Goal: Find specific page/section: Find specific page/section

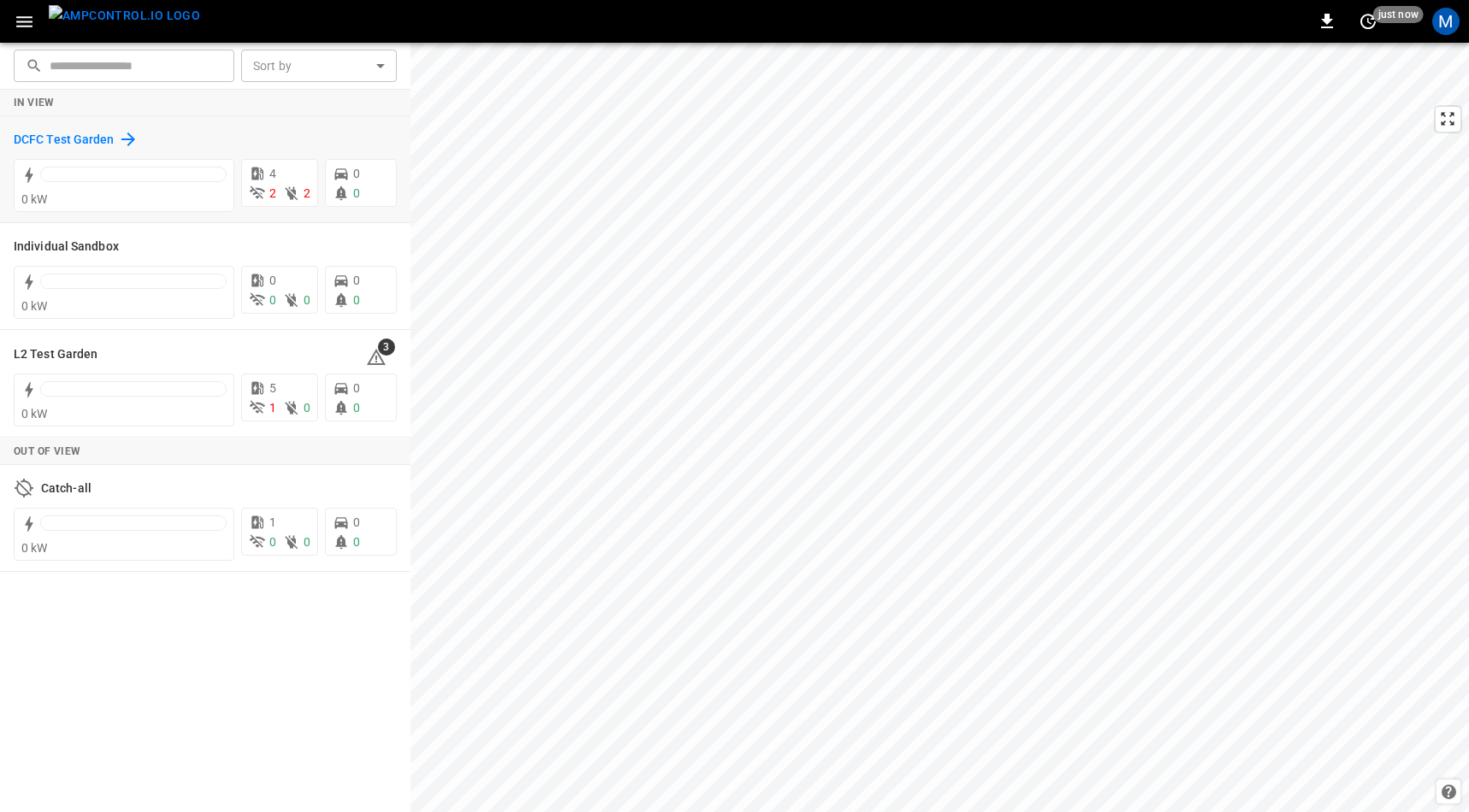
click at [127, 133] on icon at bounding box center [128, 139] width 13 height 13
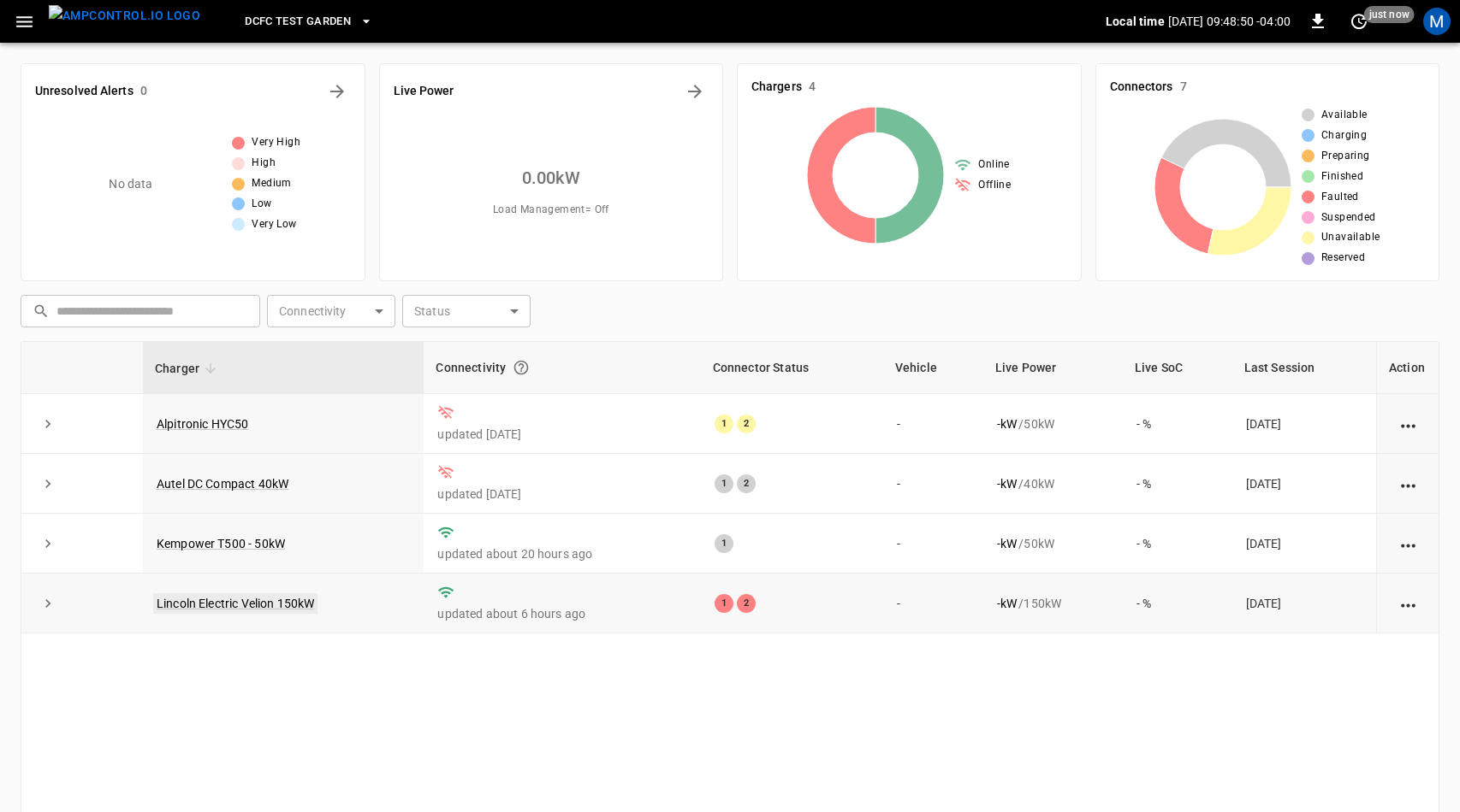
click at [246, 604] on link "Lincoln Electric Velion 150kW" at bounding box center [235, 603] width 164 height 20
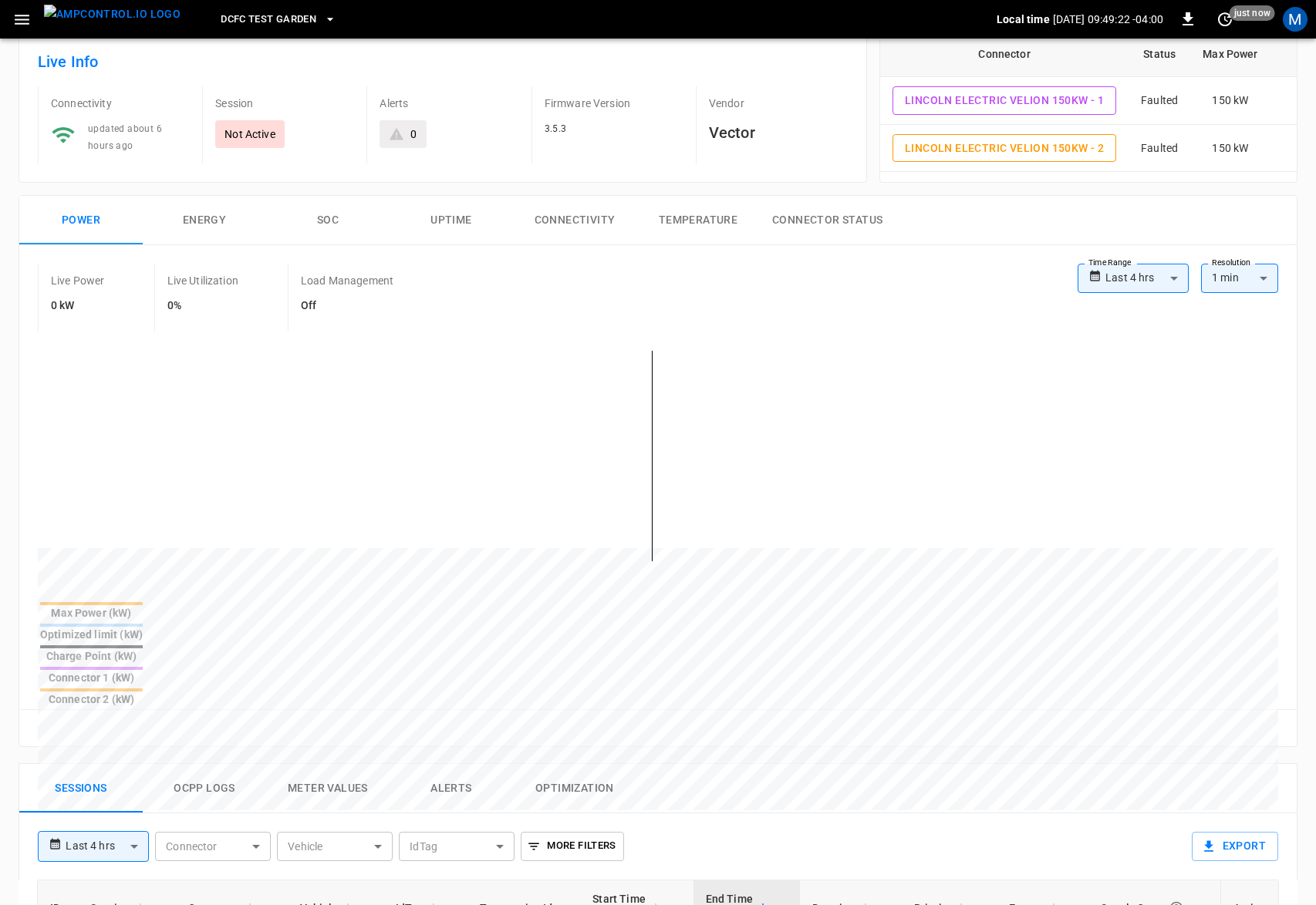
scroll to position [386, 0]
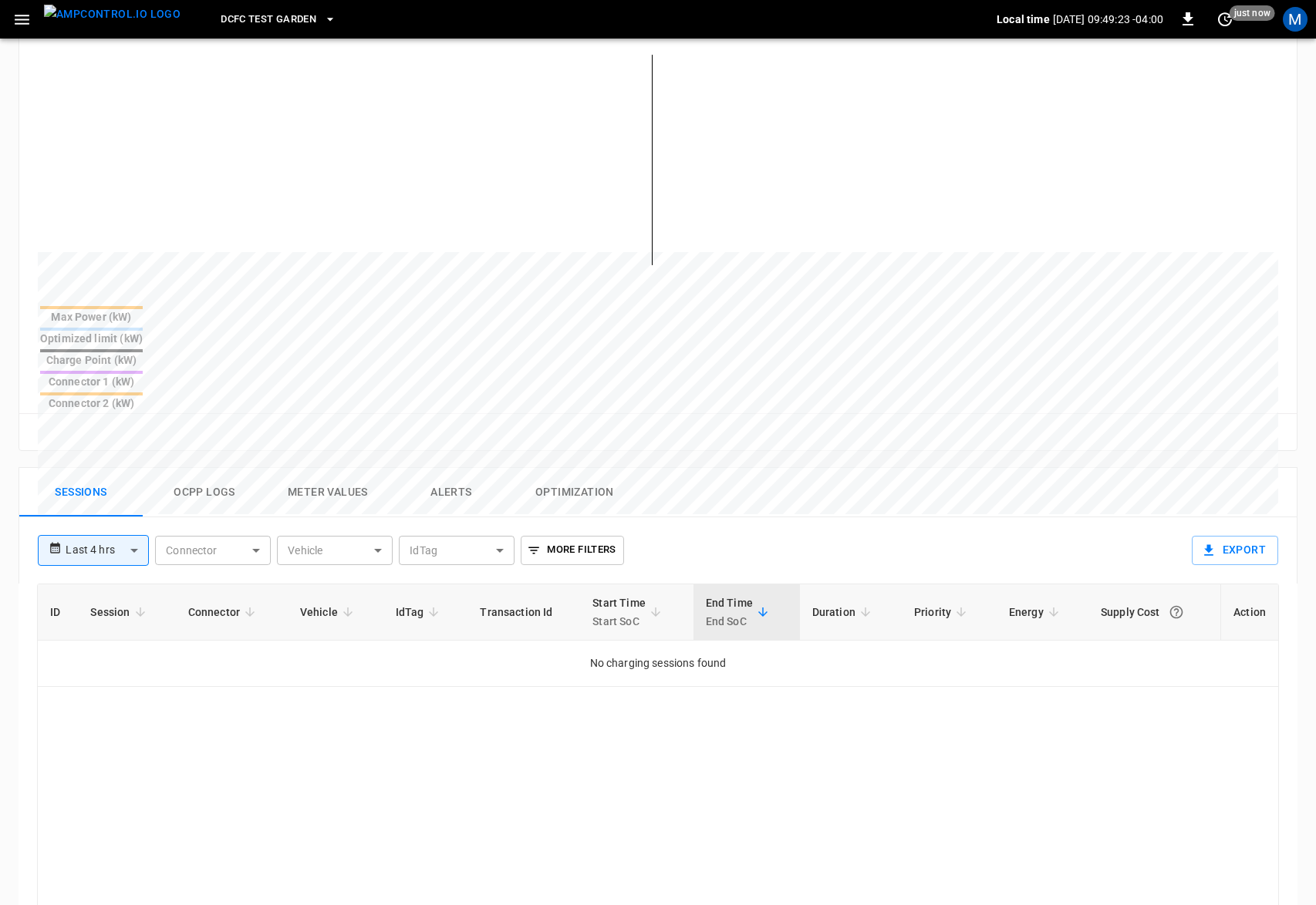
click at [177, 455] on div "**********" at bounding box center [651, 857] width 1291 height 804
click at [191, 468] on button "Ocpp logs" at bounding box center [204, 492] width 123 height 49
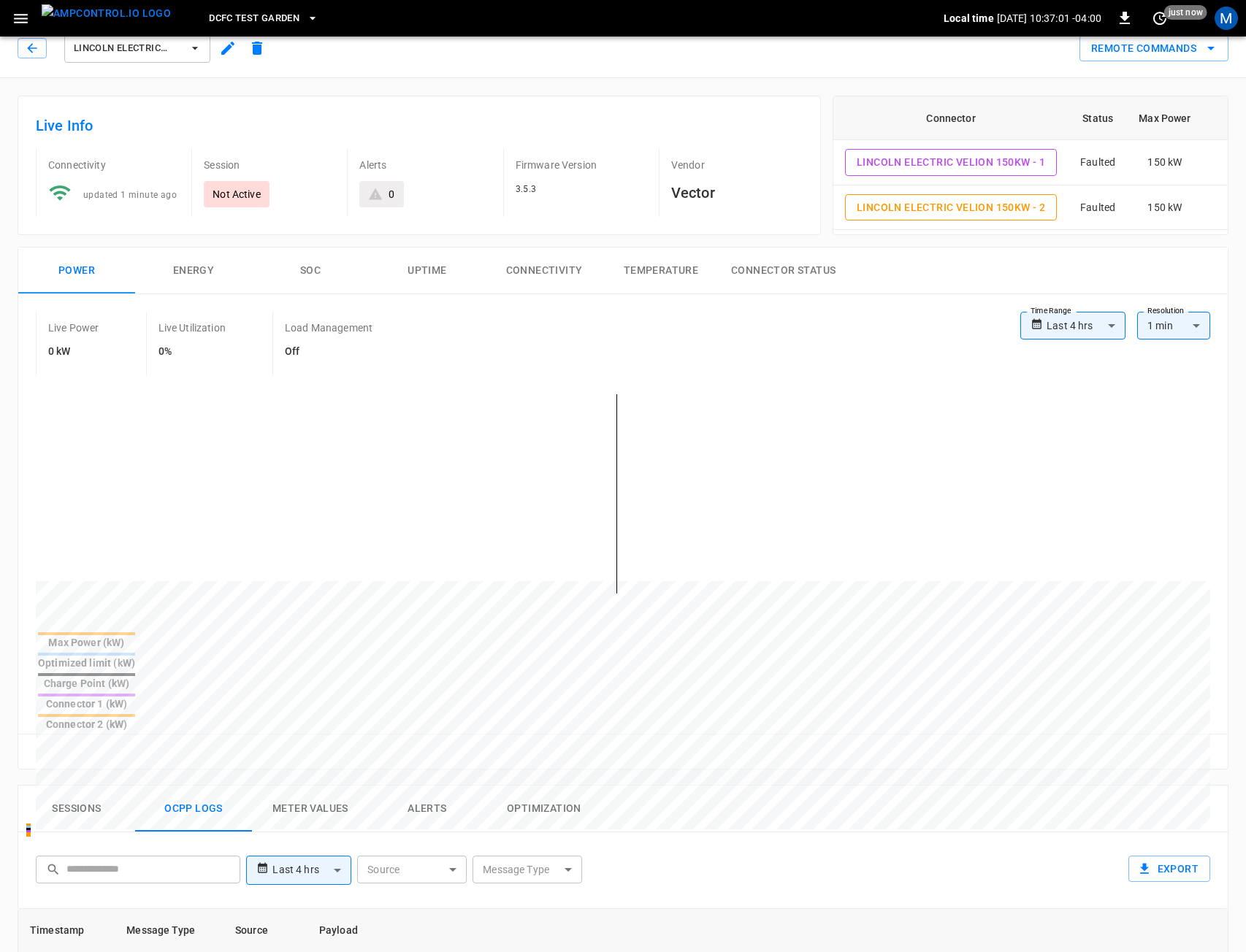
scroll to position [0, 0]
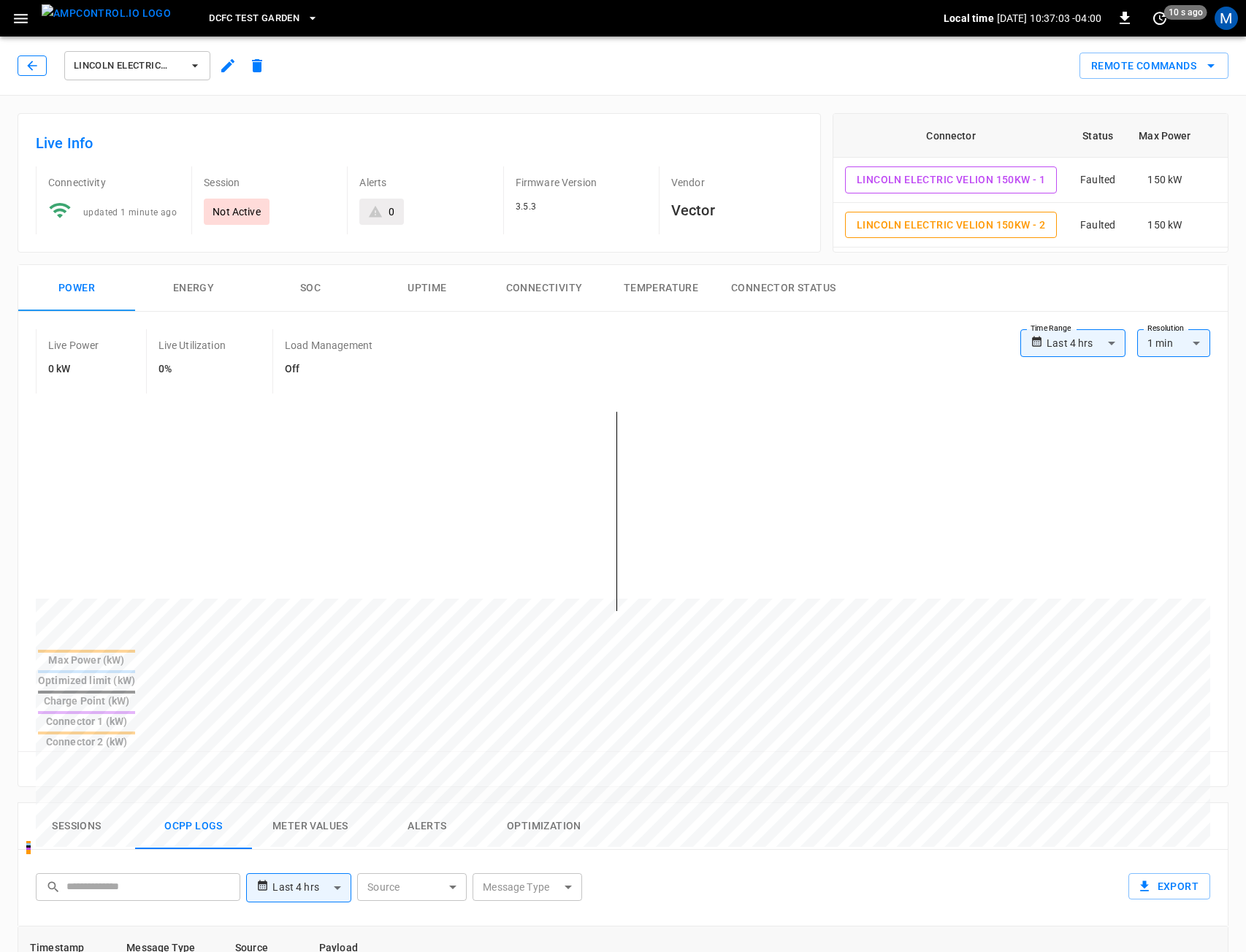
click at [27, 65] on icon "button" at bounding box center [32, 65] width 15 height 15
